Goal: Task Accomplishment & Management: Manage account settings

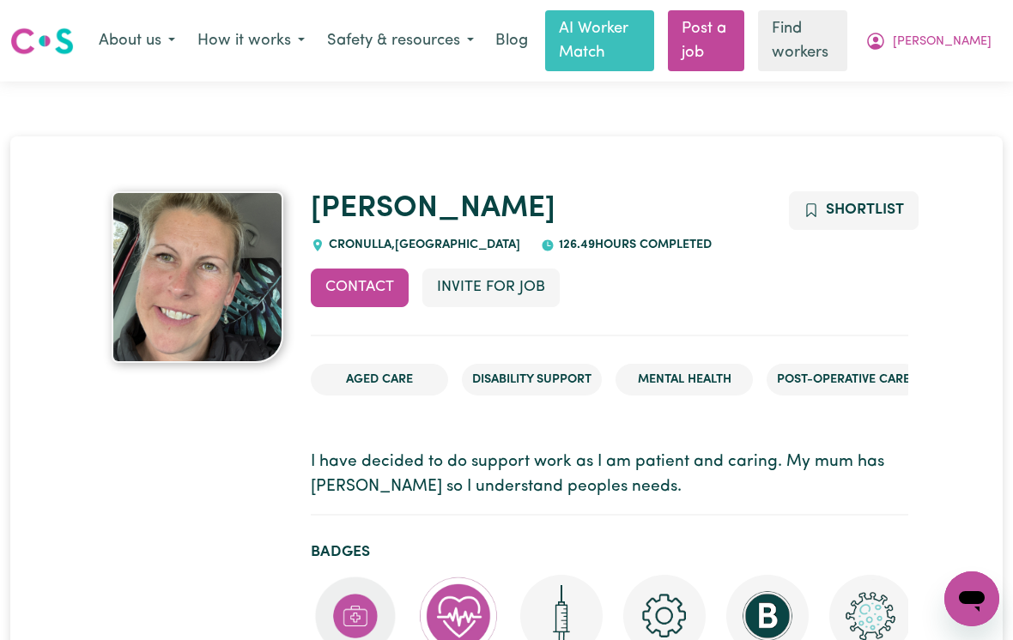
click at [967, 45] on span "[PERSON_NAME]" at bounding box center [942, 42] width 99 height 19
click at [920, 75] on link "My Dashboard" at bounding box center [934, 77] width 136 height 33
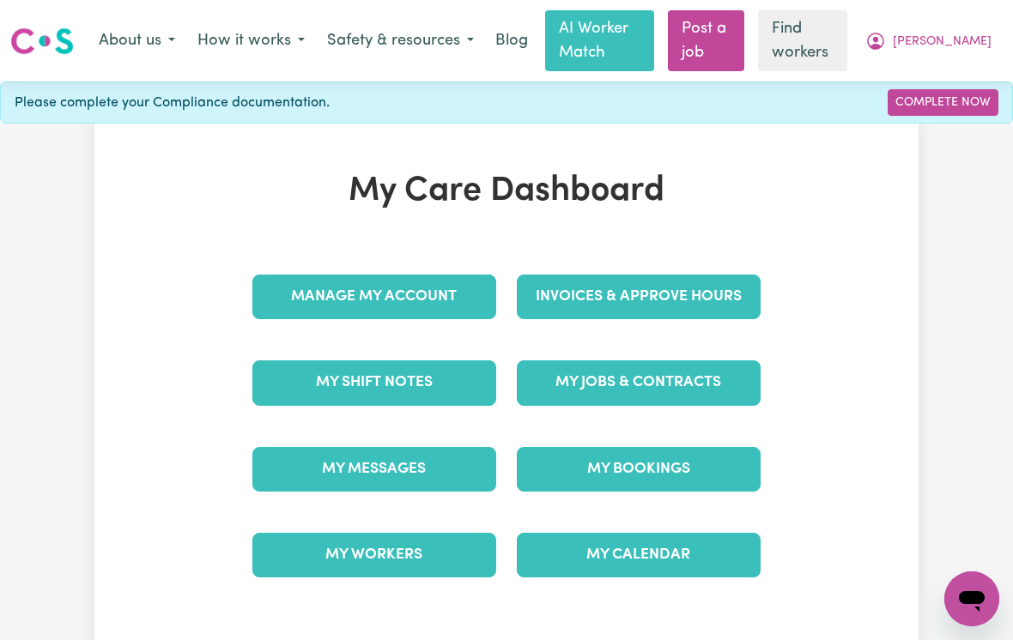
click at [408, 548] on link "My Workers" at bounding box center [374, 555] width 244 height 45
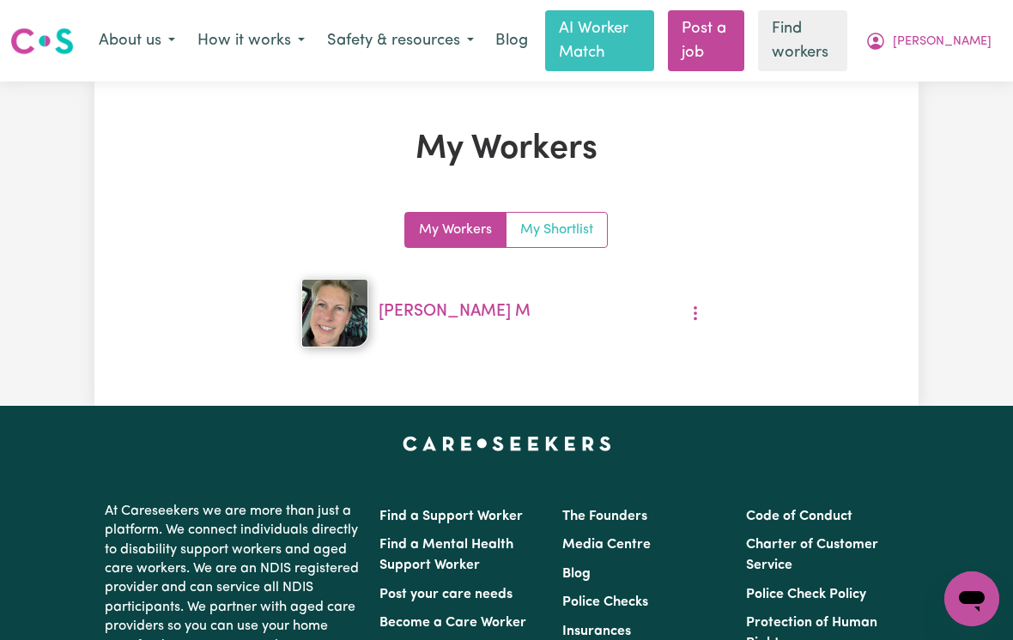
click at [585, 241] on link "My Shortlist" at bounding box center [556, 230] width 100 height 34
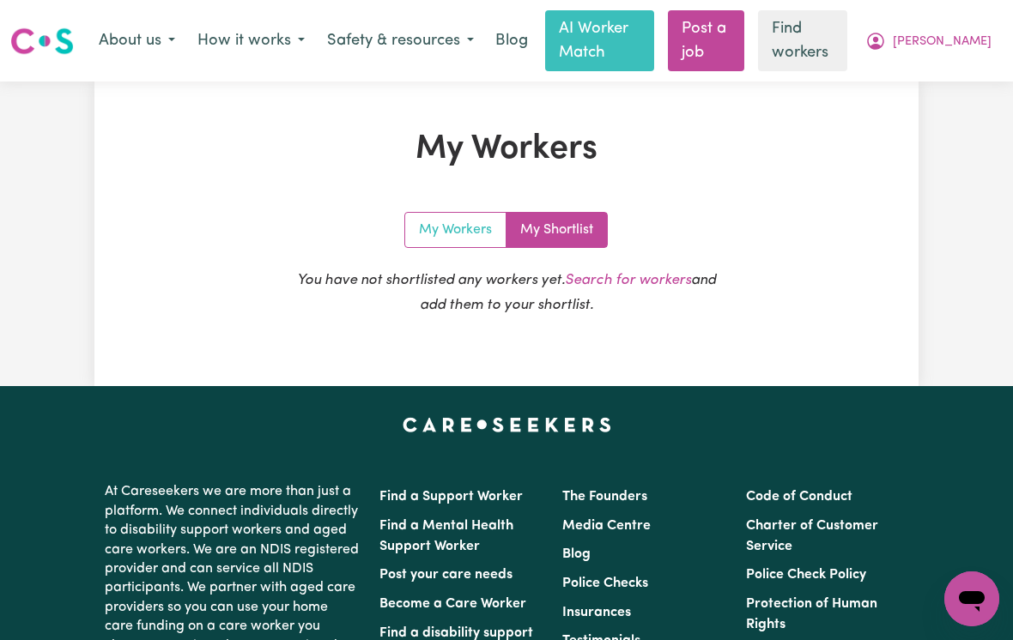
click at [442, 223] on link "My Workers" at bounding box center [455, 230] width 101 height 34
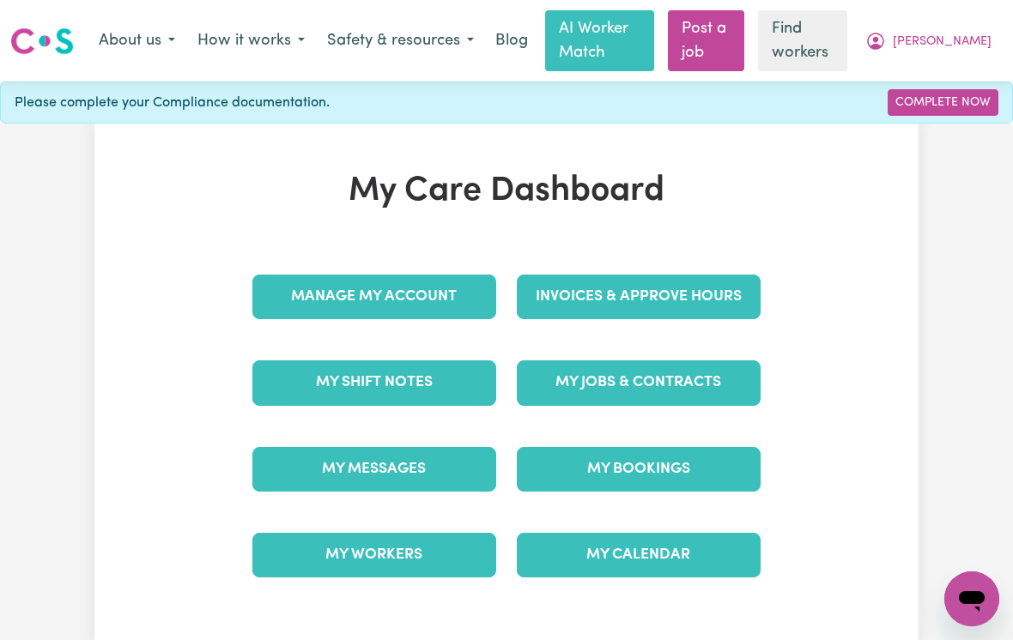
click at [418, 376] on link "My Shift Notes" at bounding box center [374, 382] width 244 height 45
click at [693, 387] on link "My Jobs & Contracts" at bounding box center [639, 382] width 244 height 45
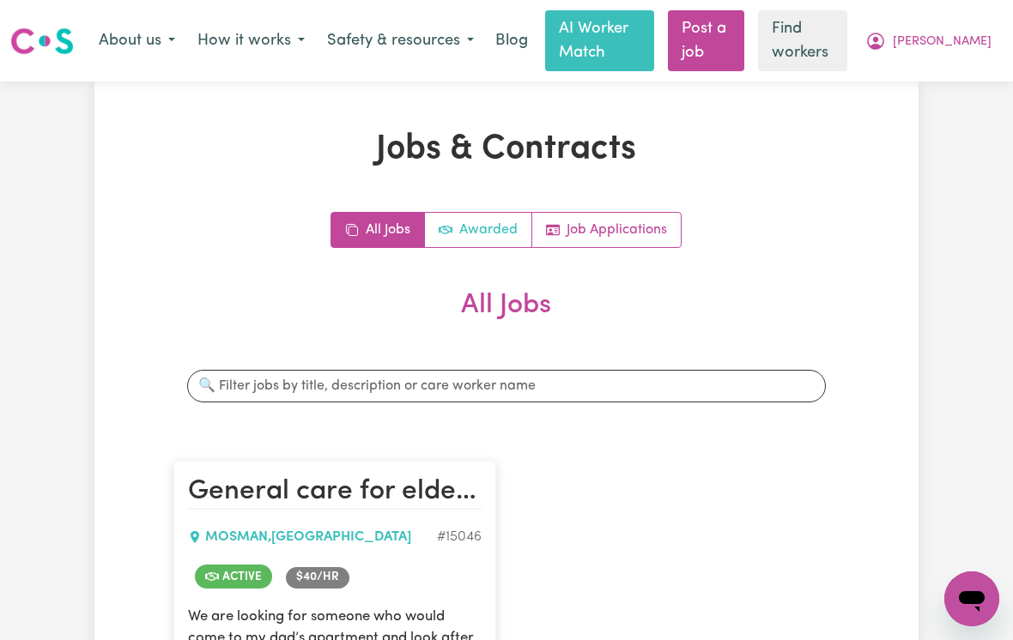
click at [477, 227] on link "Awarded" at bounding box center [478, 230] width 107 height 34
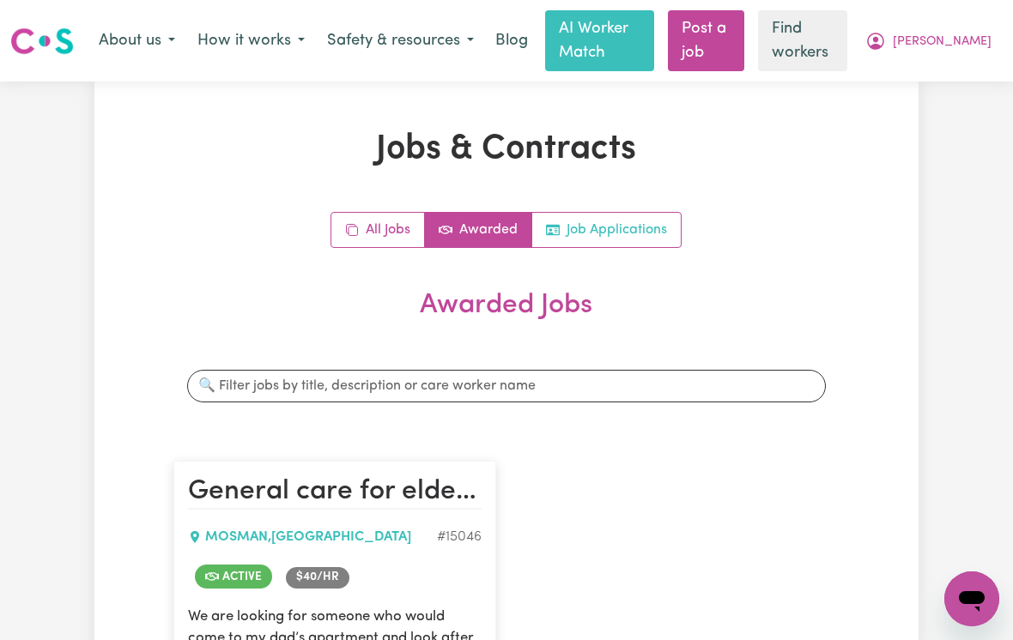
click at [630, 227] on link "Job Applications" at bounding box center [606, 230] width 148 height 34
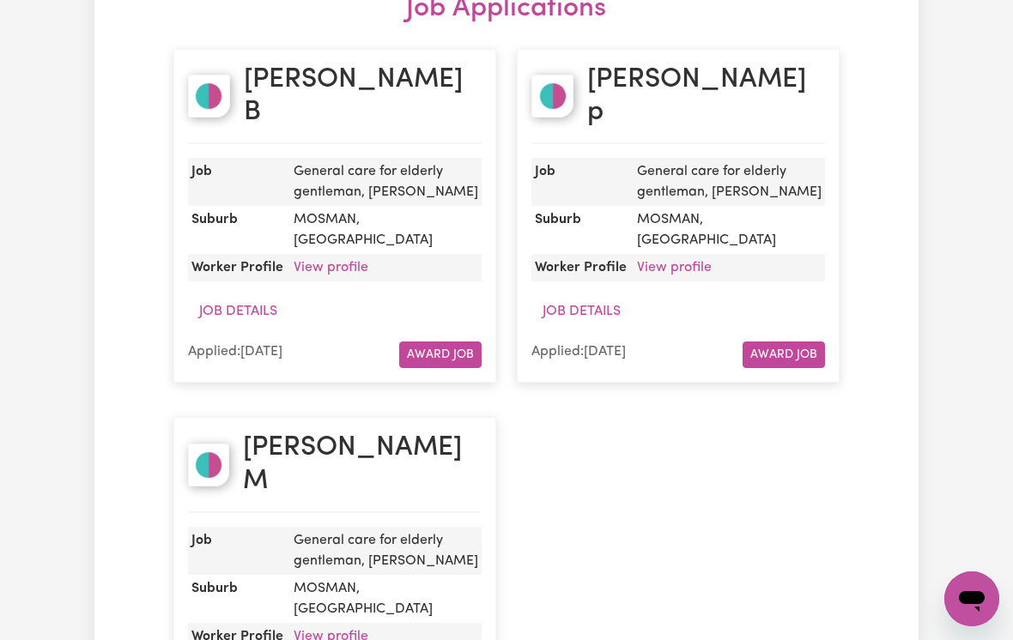
scroll to position [243, 0]
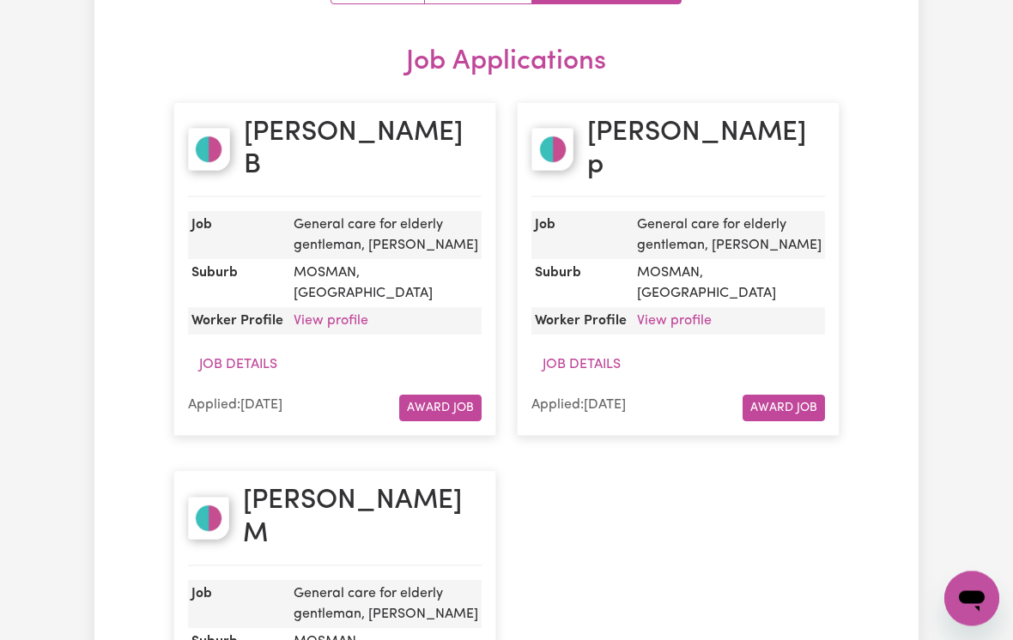
click at [299, 139] on h2 "[PERSON_NAME]" at bounding box center [363, 150] width 238 height 65
click at [279, 136] on h2 "[PERSON_NAME]" at bounding box center [363, 150] width 238 height 65
click at [228, 140] on img at bounding box center [209, 150] width 42 height 43
click at [663, 132] on h2 "[PERSON_NAME] p" at bounding box center [706, 150] width 238 height 65
